Goal: Task Accomplishment & Management: Complete application form

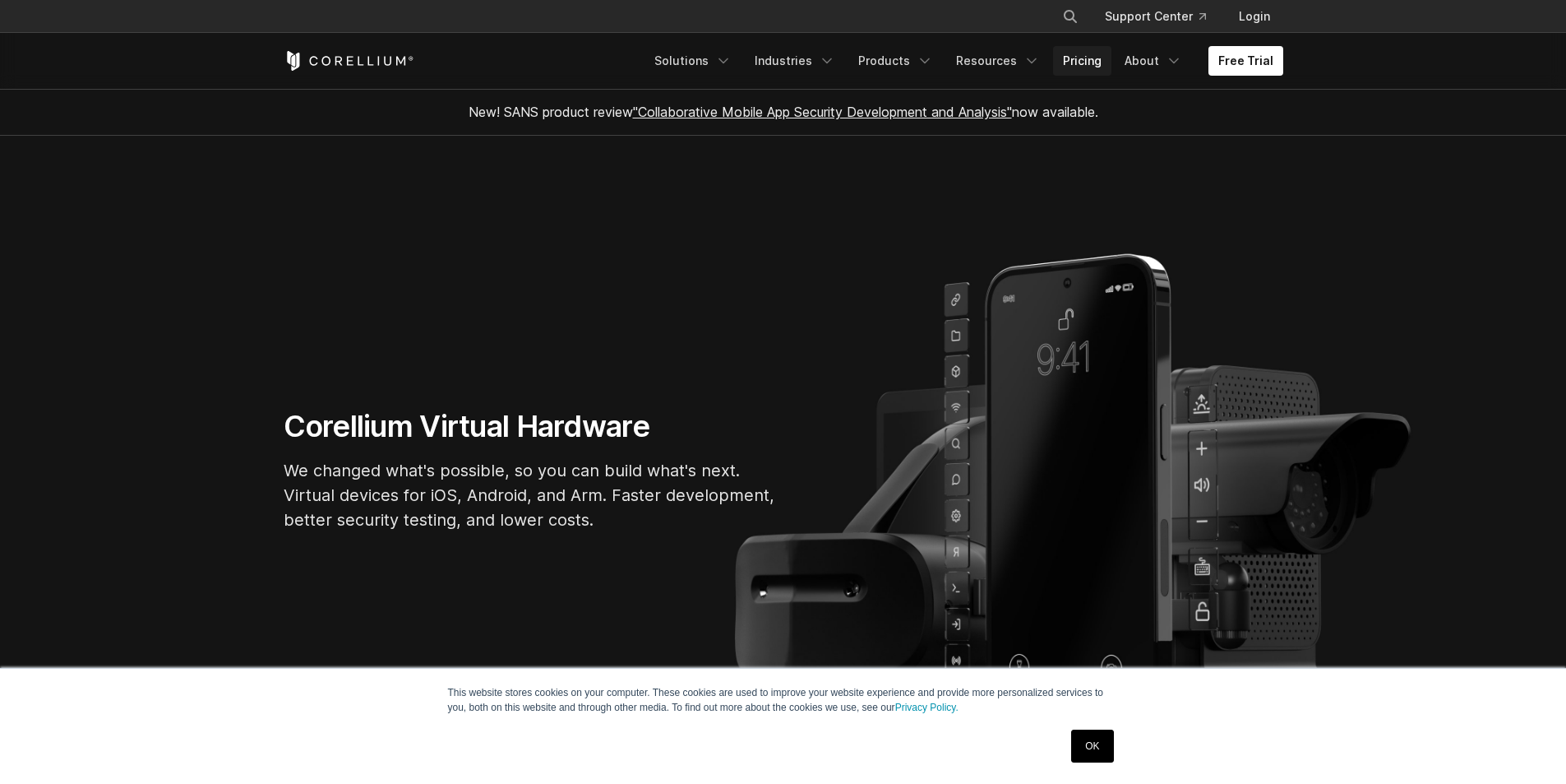
click at [1078, 63] on link "Pricing" at bounding box center [1082, 61] width 58 height 30
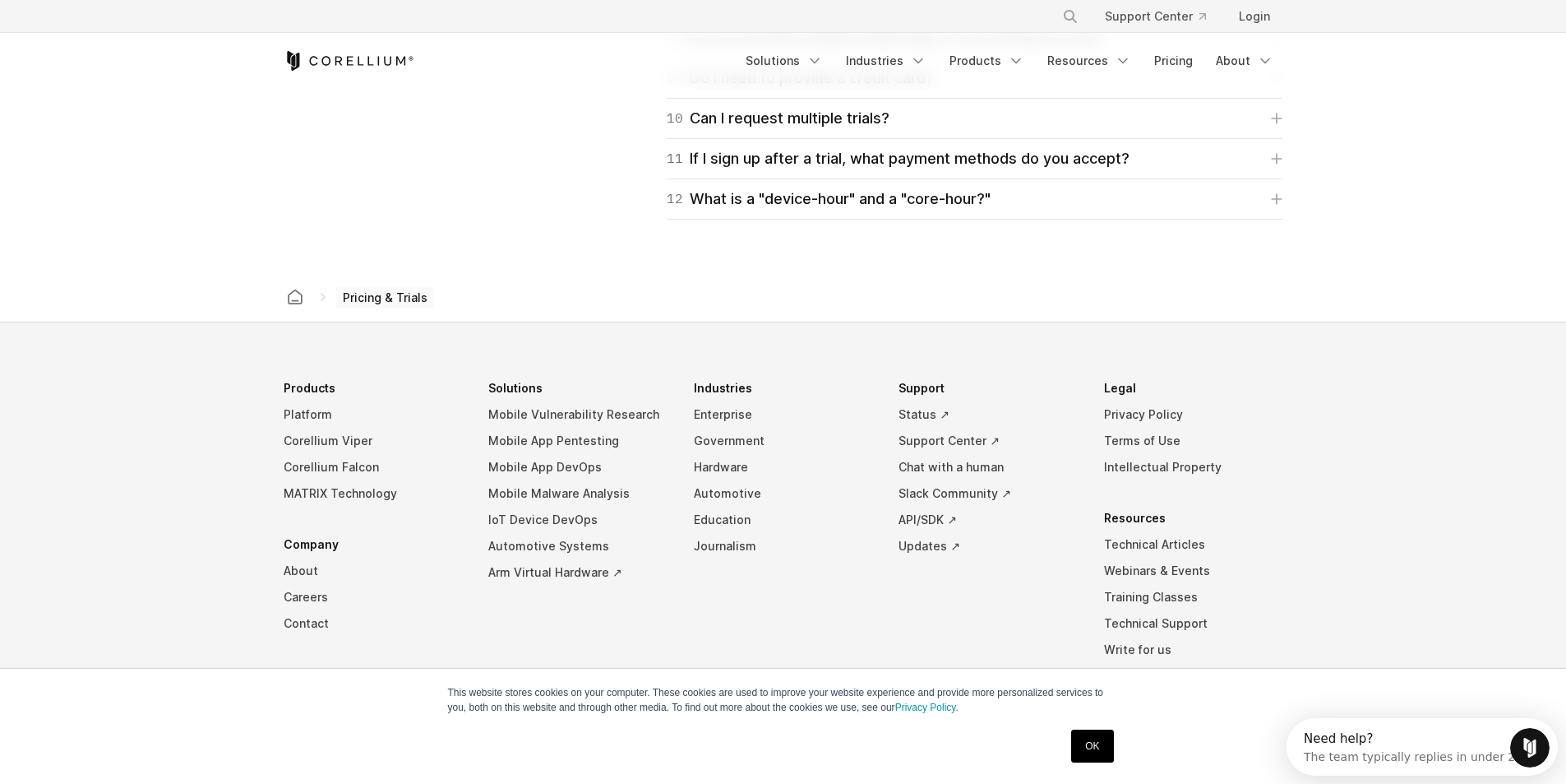
scroll to position [2838, 0]
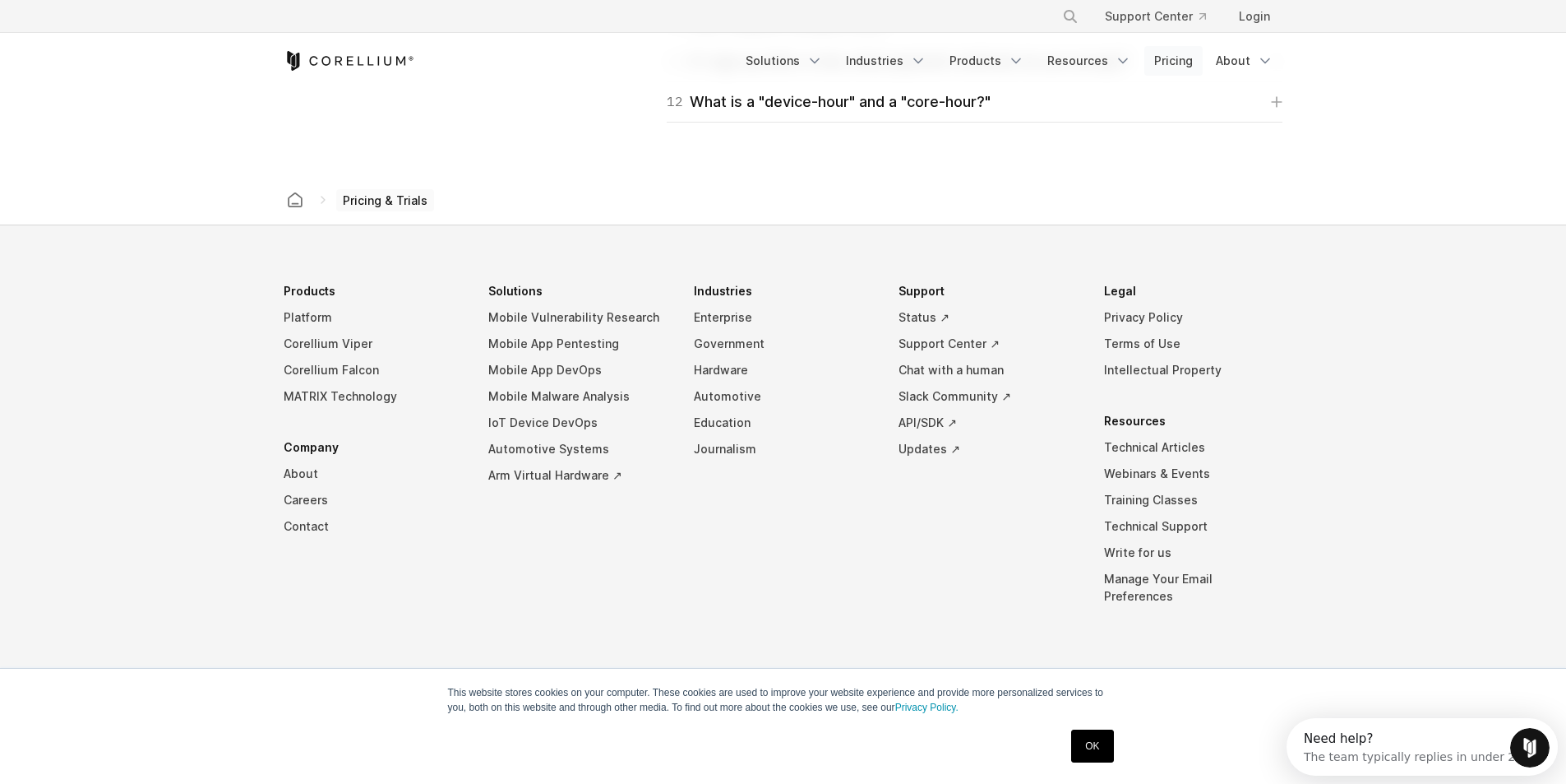
click at [1162, 62] on link "Pricing" at bounding box center [1174, 61] width 58 height 30
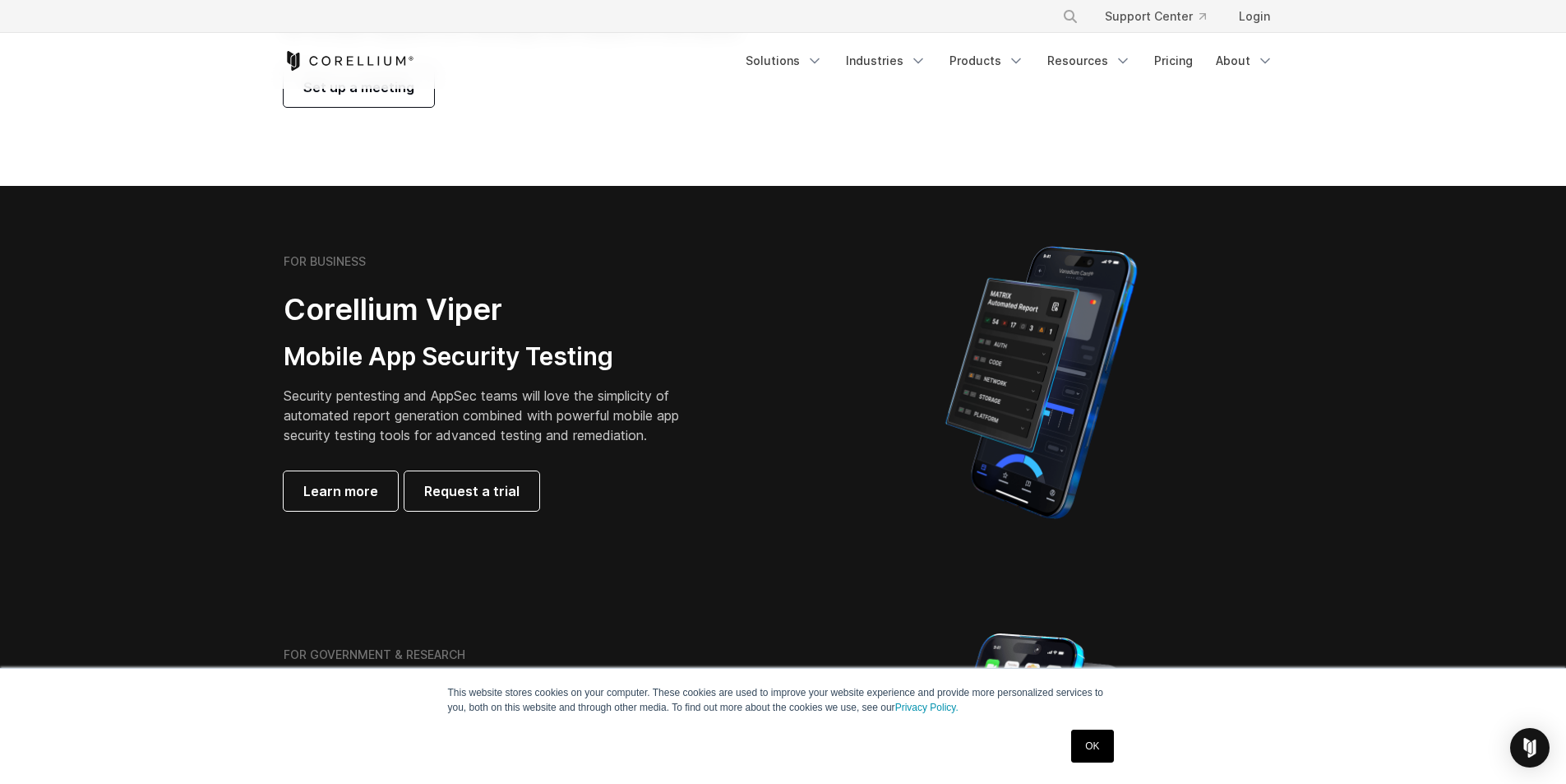
scroll to position [247, 0]
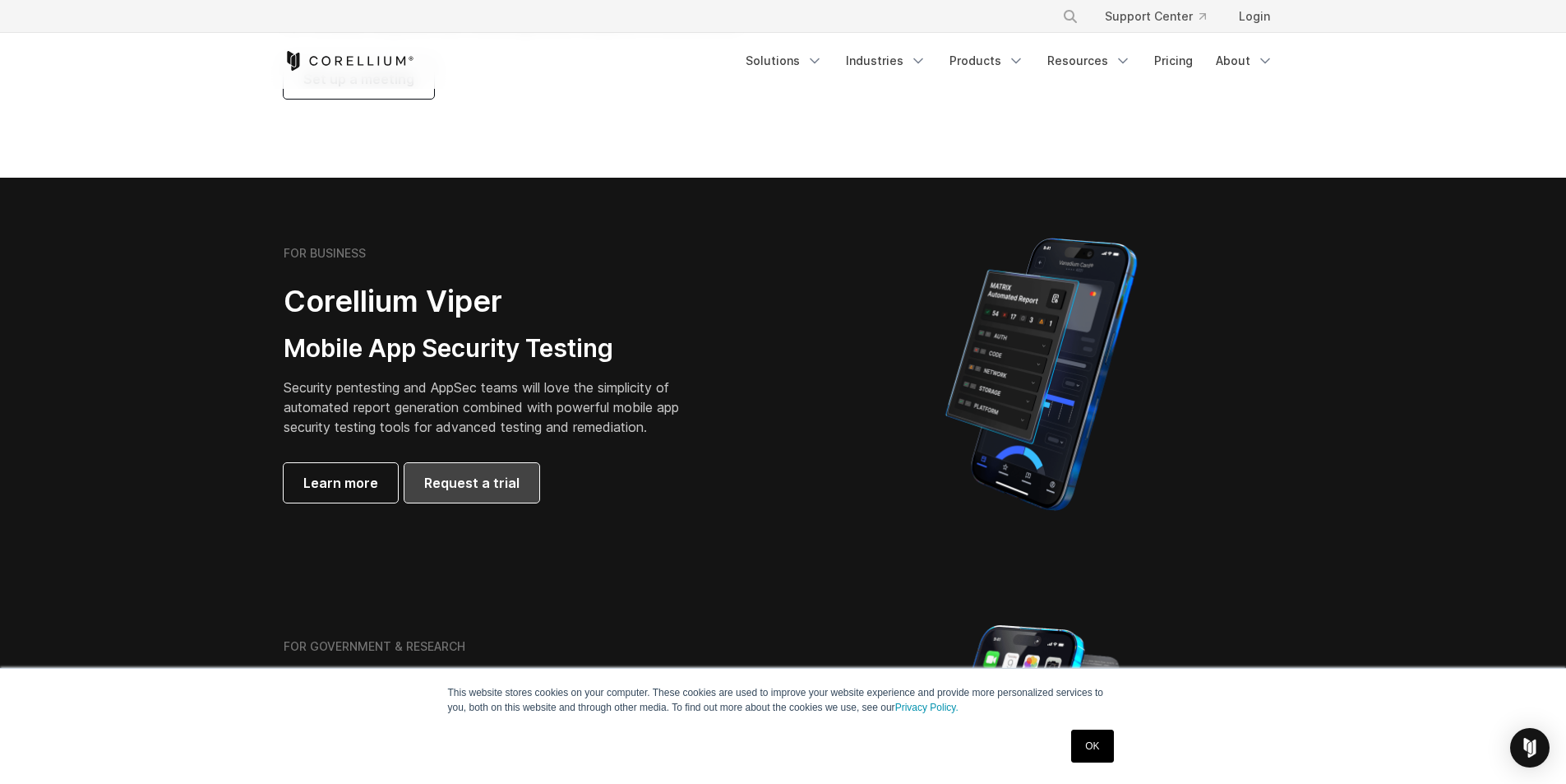
click at [484, 479] on span "Request a trial" at bounding box center [471, 483] width 95 height 20
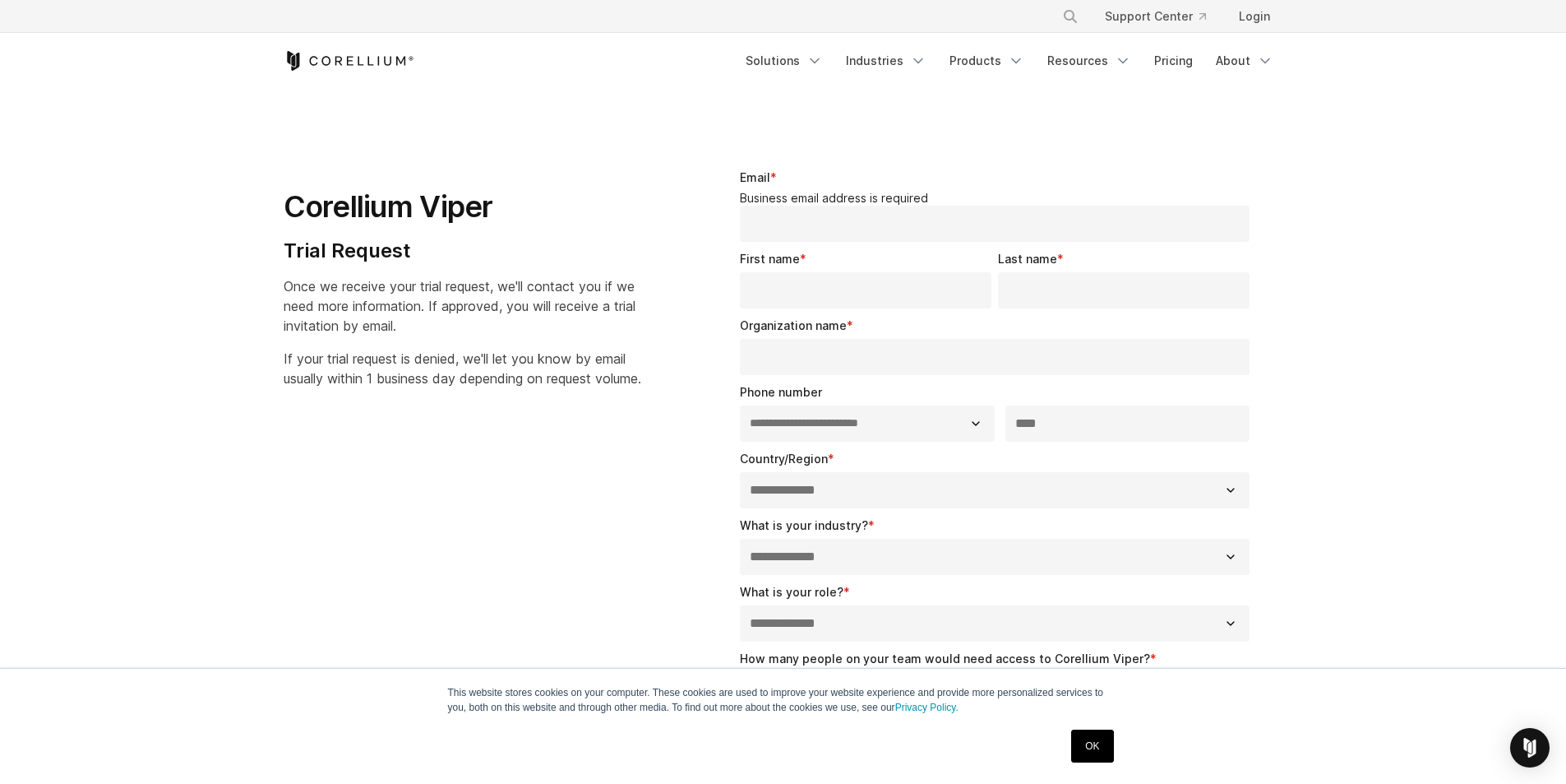
select select "**"
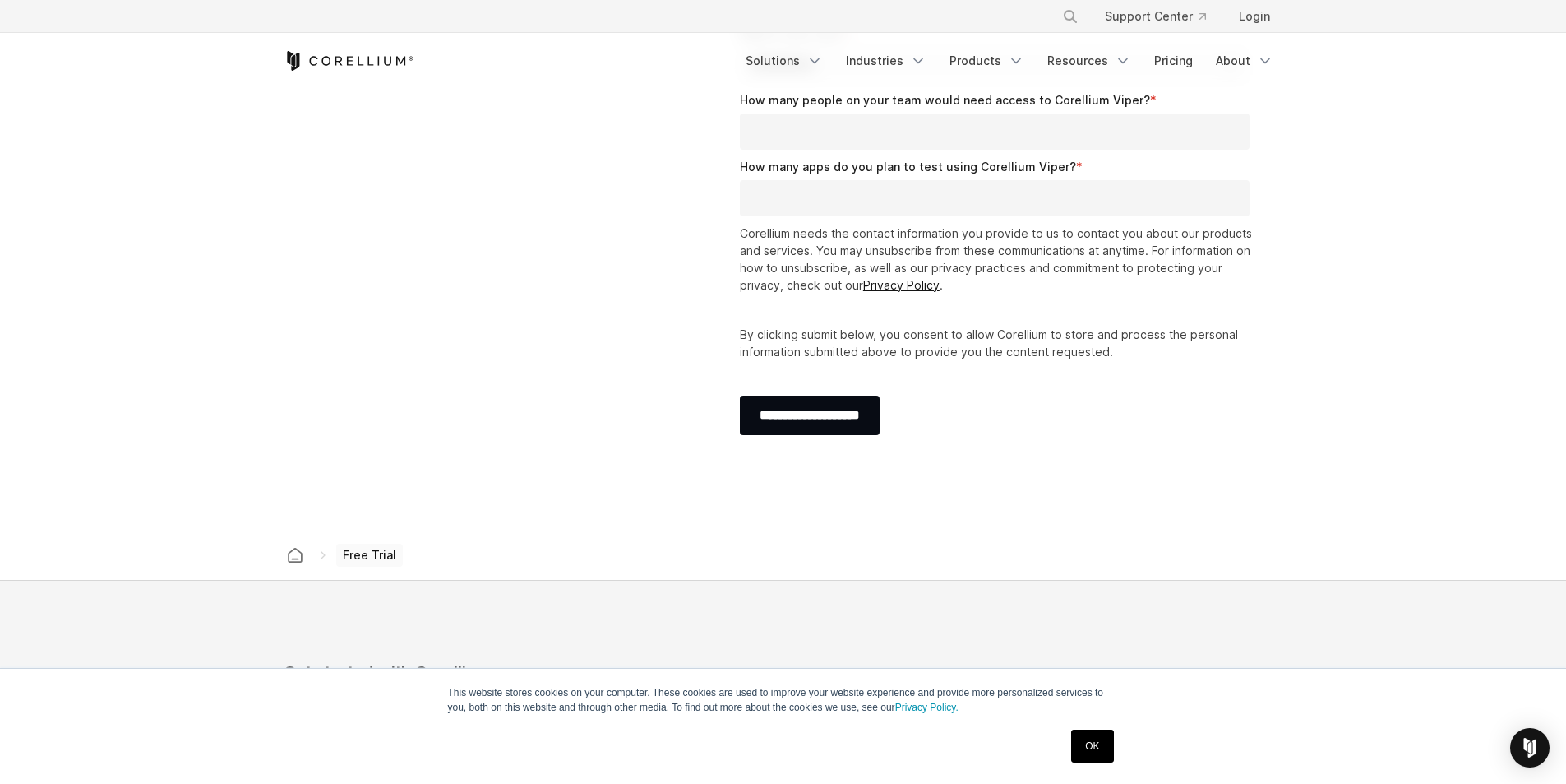
scroll to position [576, 0]
